Goal: Task Accomplishment & Management: Use online tool/utility

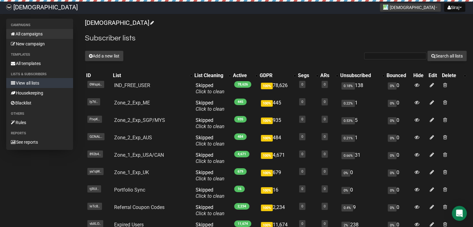
click at [39, 35] on link "All campaigns" at bounding box center [39, 34] width 67 height 10
click at [120, 58] on button "Add a new list" at bounding box center [104, 56] width 39 height 11
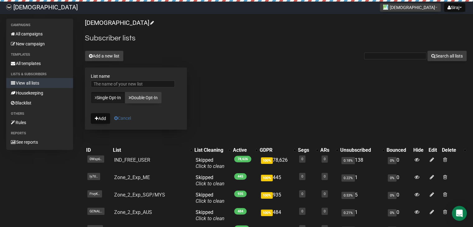
click at [122, 119] on link "Cancel" at bounding box center [122, 118] width 17 height 5
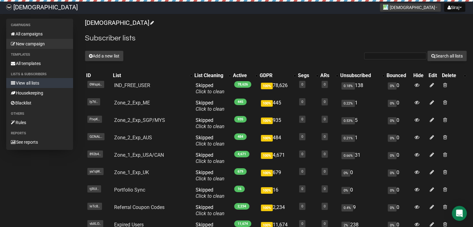
click at [45, 45] on link "New campaign" at bounding box center [39, 44] width 67 height 10
